Goal: Task Accomplishment & Management: Use online tool/utility

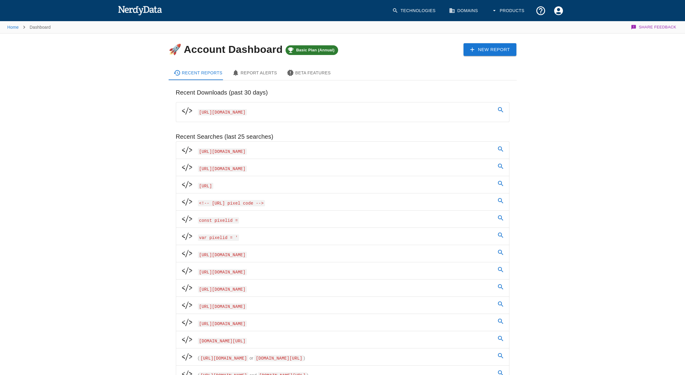
click at [501, 51] on link "New Report" at bounding box center [490, 49] width 53 height 13
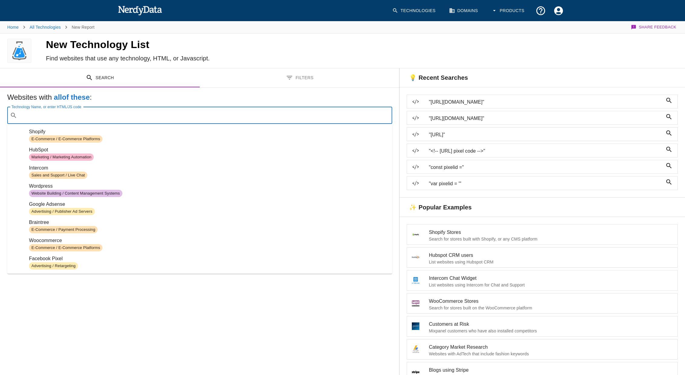
click at [170, 116] on input "Technology Name, or enter HTML/JS code" at bounding box center [205, 115] width 370 height 11
paste input "<script> window.edgetag=window.edgetag||function(){(edgetag.stubs=edgetag.stubs…"
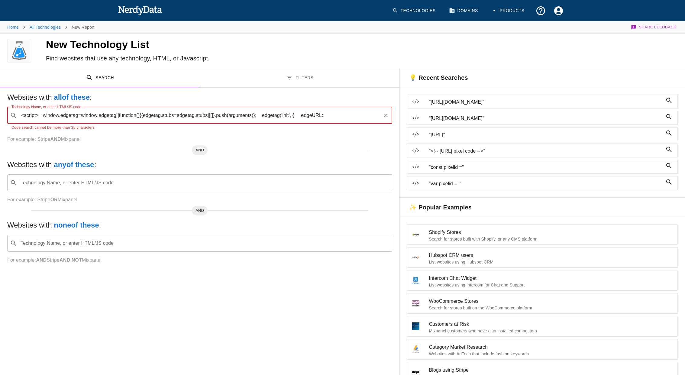
drag, startPoint x: 264, startPoint y: 115, endPoint x: 405, endPoint y: 108, distance: 141.3
click at [405, 108] on div "Search Filters Websites with all of these : Technology Name, or enter HTML/JS c…" at bounding box center [342, 297] width 685 height 459
drag, startPoint x: 330, startPoint y: 115, endPoint x: 299, endPoint y: 115, distance: 31.1
click at [299, 115] on input "<script> window.edgetag=window.edgetag||function(){(edgetag.stubs=edgetag.stubs…" at bounding box center [200, 115] width 361 height 11
type input "<script> window.edgetag=window.edgetag||function(){(edgetag.stubs=edgetag.stubs…"
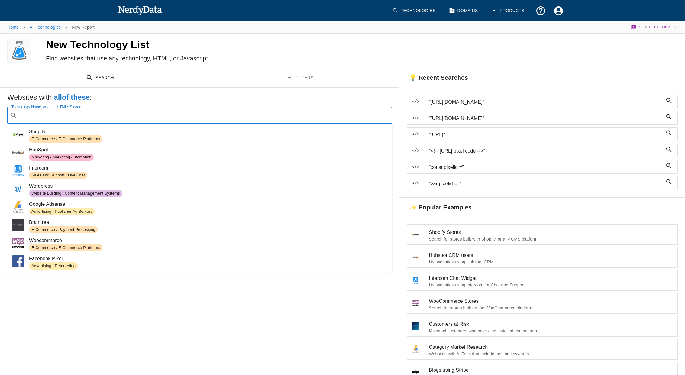
click at [142, 111] on input "Technology Name, or enter HTML/JS code" at bounding box center [205, 115] width 370 height 11
paste input "<script> window.edgetag=window.edgetag||function(){(edgetag.stubs=edgetag.stubs…"
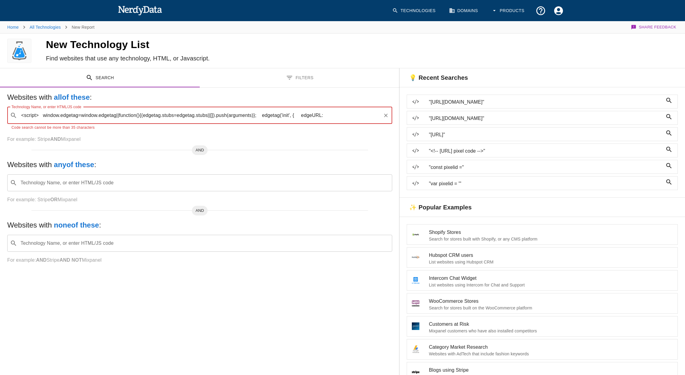
drag, startPoint x: 199, startPoint y: 114, endPoint x: 355, endPoint y: 118, distance: 155.7
click at [355, 118] on input "<script> window.edgetag=window.edgetag||function(){(edgetag.stubs=edgetag.stubs…" at bounding box center [200, 115] width 361 height 11
type input "<script> window.edgetag=window.edgetag||function(){(edgetag.stubs=edgetag"
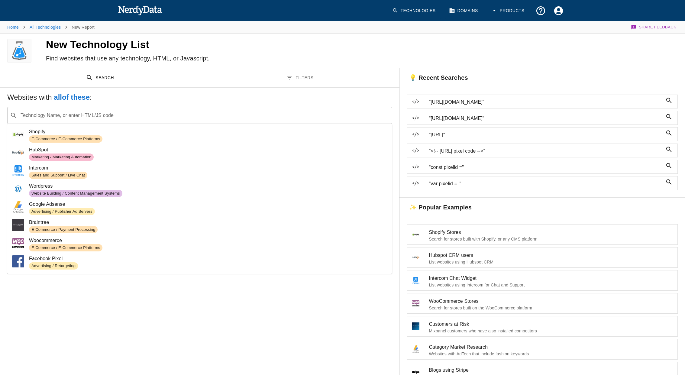
drag, startPoint x: 108, startPoint y: 122, endPoint x: 112, endPoint y: 118, distance: 5.6
click at [108, 122] on div "​ Technology Name, or enter HTML/JS code" at bounding box center [199, 115] width 385 height 17
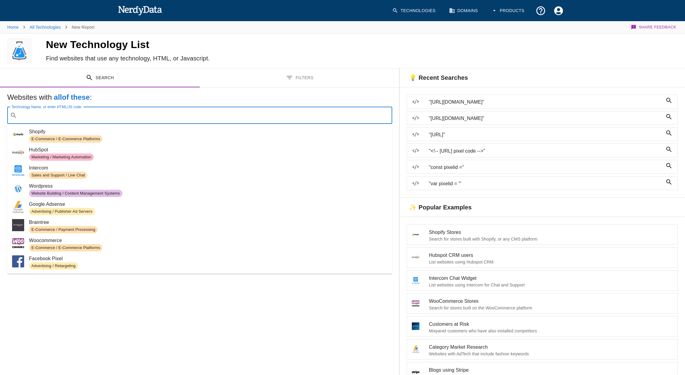
paste input "<script> window.edgetag=window.edgetag||function(){(edgetag.stubs=edgetag.stubs…"
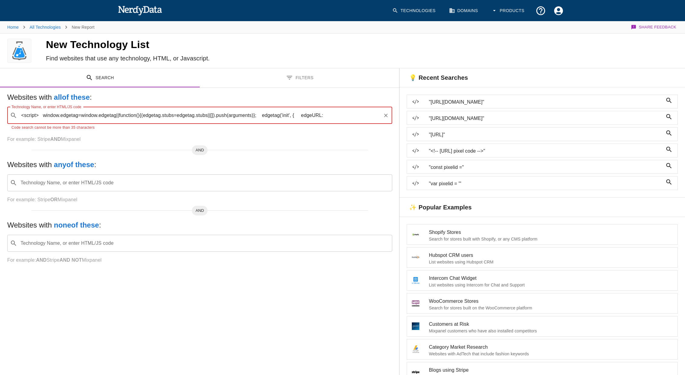
drag, startPoint x: 119, startPoint y: 115, endPoint x: 341, endPoint y: 115, distance: 221.9
click at [341, 115] on input "<script> window.edgetag=window.edgetag||function(){(edgetag.stubs=edgetag.stubs…" at bounding box center [200, 115] width 361 height 11
type input "<script> window.edgetag=window.edgetag||"
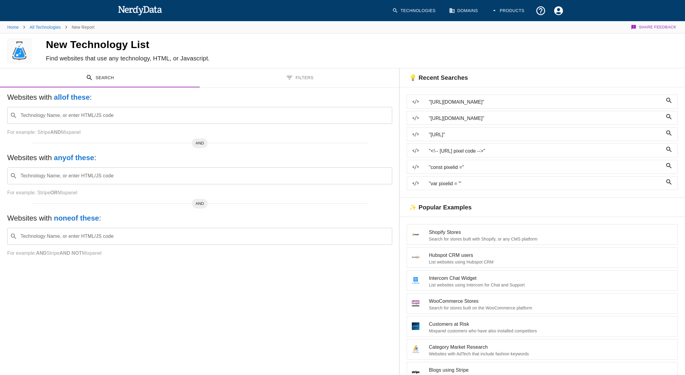
click at [203, 110] on input "Technology Name, or enter HTML/JS code" at bounding box center [205, 115] width 370 height 11
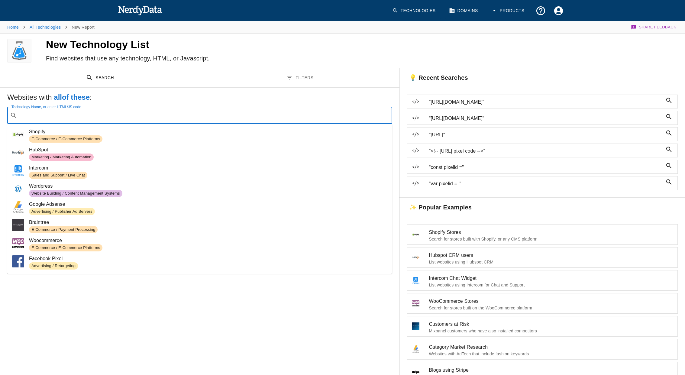
paste input "<script> window.edgetag=window.edgetag||function(){(edgetag.stubs=edgetag.stubs…"
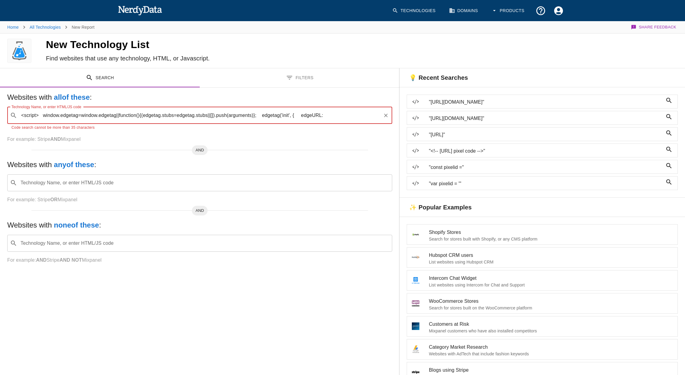
click at [43, 114] on input "<script> window.edgetag=window.edgetag||function(){(edgetag.stubs=edgetag.stubs…" at bounding box center [200, 115] width 361 height 11
drag, startPoint x: 83, startPoint y: 116, endPoint x: 369, endPoint y: 122, distance: 286.6
click at [369, 122] on div "​ <script> window.edgetag=window.edgetag||function(){(edgetag.stubs=edgetag.stu…" at bounding box center [199, 115] width 385 height 17
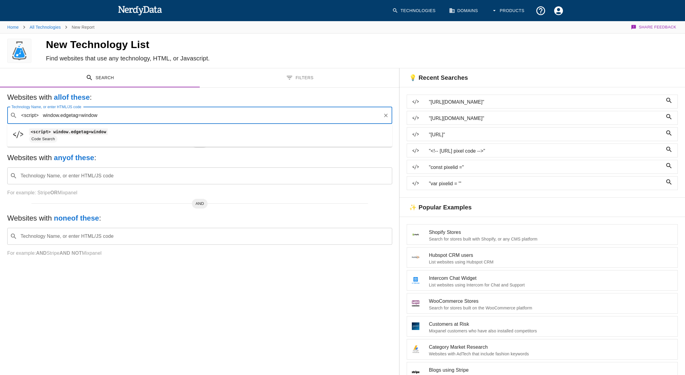
click at [289, 125] on ul "<script> window.edgetag=window Code Search" at bounding box center [199, 135] width 385 height 23
click at [72, 134] on code "<script> window.edgetag=window" at bounding box center [68, 131] width 79 height 6
type input "<script> window.edgetag=window"
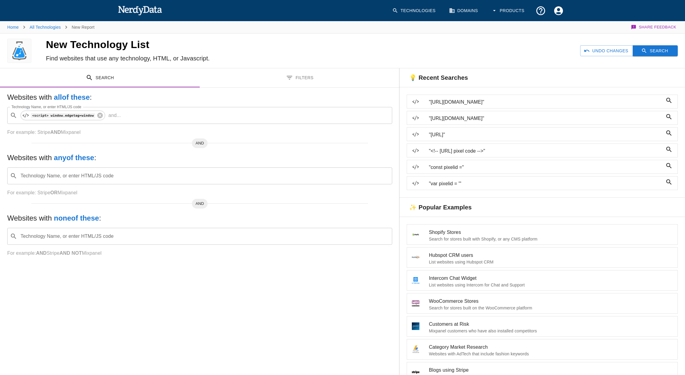
click at [658, 50] on button "Search" at bounding box center [655, 50] width 45 height 11
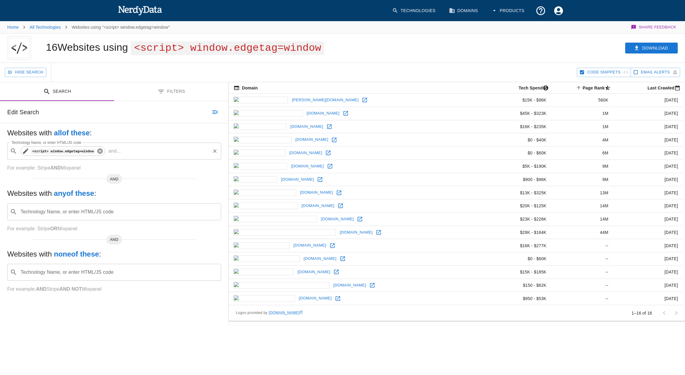
click at [101, 153] on icon at bounding box center [99, 150] width 5 height 5
click at [101, 153] on input "Technology Name, or enter HTML/JS code" at bounding box center [119, 150] width 199 height 11
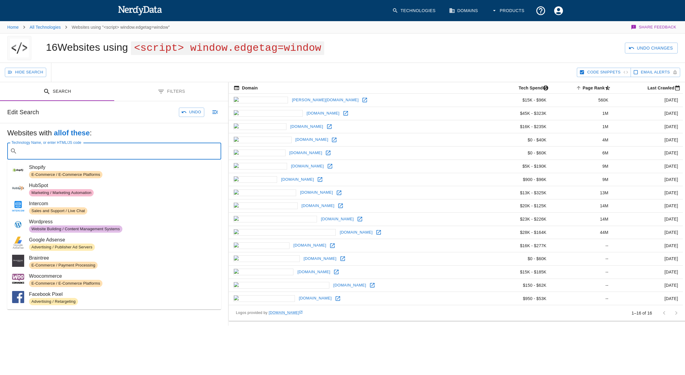
paste input "{(edgetag.stubs=edgetag.stubs||[]).push"
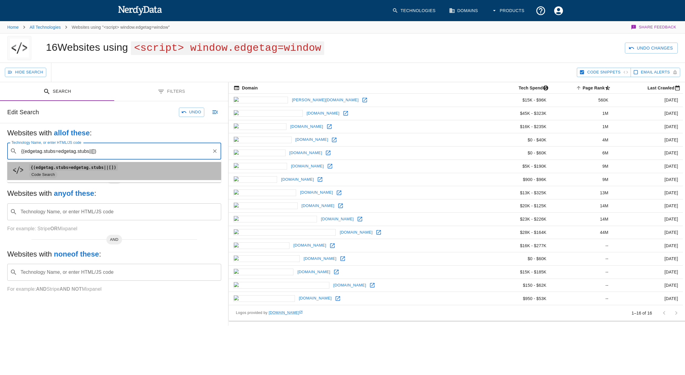
click at [58, 171] on span "Code Search" at bounding box center [122, 174] width 187 height 7
type input "{(edgetag.stubs=edgetag.stubs||[])"
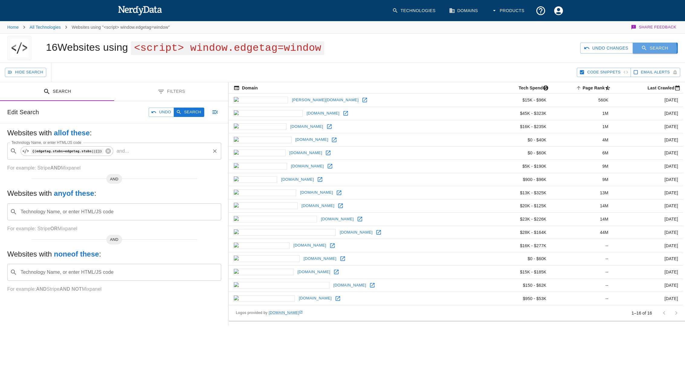
click at [647, 49] on icon "button" at bounding box center [644, 48] width 5 height 5
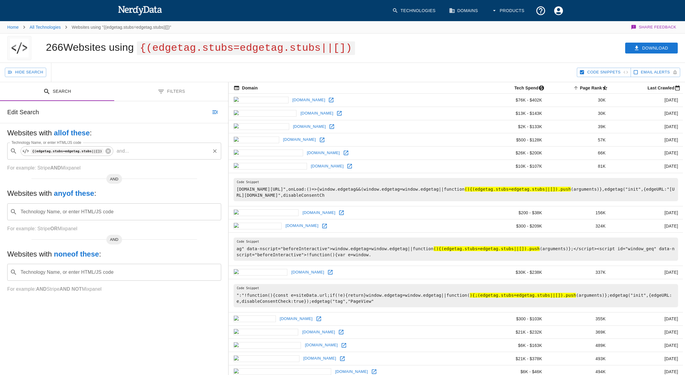
click at [329, 128] on icon at bounding box center [332, 127] width 6 height 6
